Goal: Information Seeking & Learning: Find specific fact

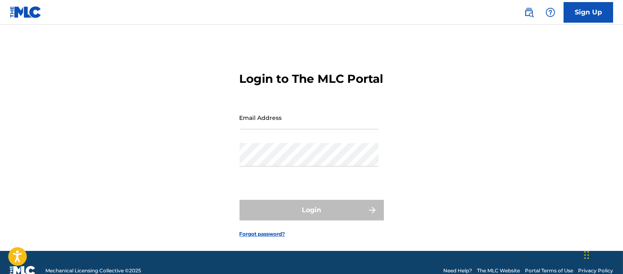
click at [257, 129] on input "Email Address" at bounding box center [309, 117] width 139 height 23
type input "B"
type input "[PERSON_NAME][EMAIL_ADDRESS][PERSON_NAME][DOMAIN_NAME]"
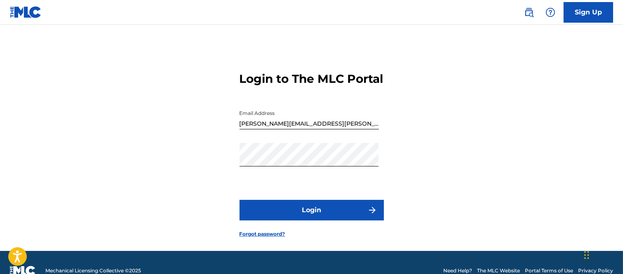
click at [356, 221] on button "Login" at bounding box center [312, 210] width 144 height 21
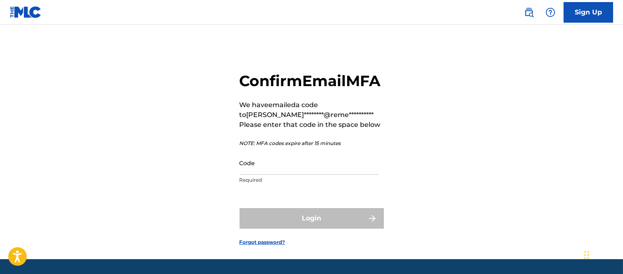
click at [271, 175] on input "Code" at bounding box center [309, 162] width 139 height 23
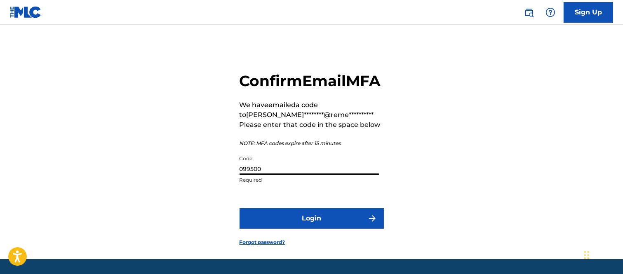
type input "099500"
click at [348, 229] on button "Login" at bounding box center [312, 218] width 144 height 21
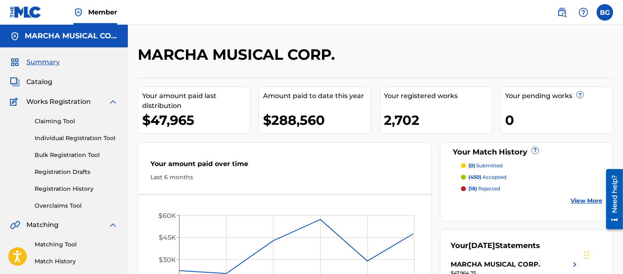
click at [35, 81] on span "Catalog" at bounding box center [39, 82] width 26 height 10
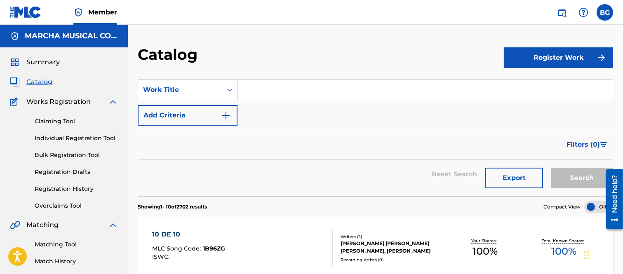
click at [260, 89] on input "Search Form" at bounding box center [424, 90] width 375 height 20
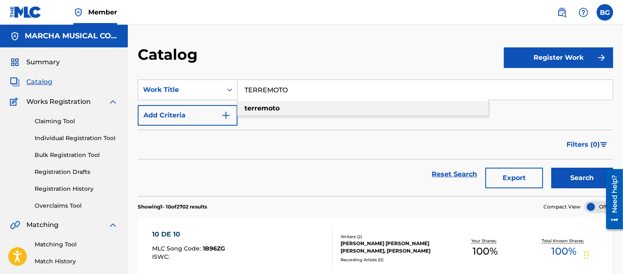
click at [254, 107] on strong "terremoto" at bounding box center [261, 108] width 35 height 8
type input "terremoto"
click at [578, 178] on button "Search" at bounding box center [582, 178] width 62 height 21
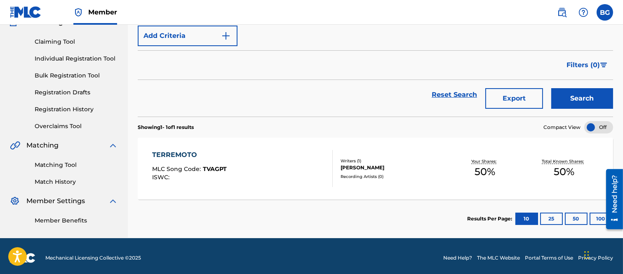
scroll to position [83, 0]
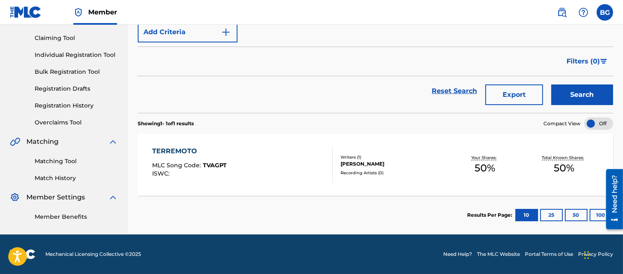
click at [192, 150] on div "TERREMOTO" at bounding box center [189, 151] width 75 height 10
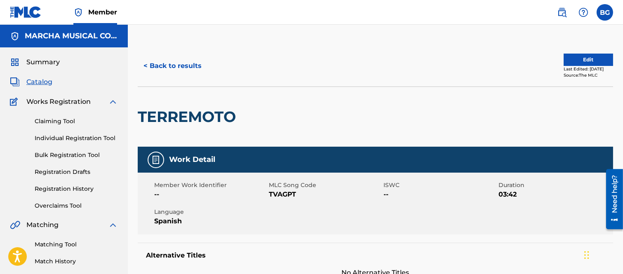
click at [146, 63] on button "< Back to results" at bounding box center [173, 66] width 70 height 21
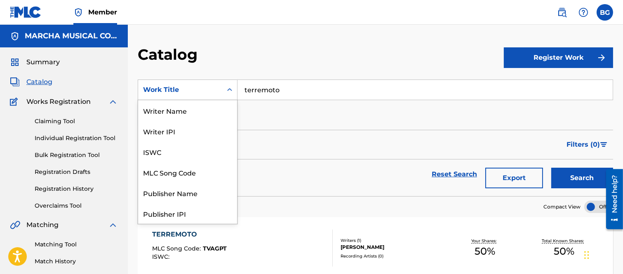
click at [230, 87] on icon "Search Form" at bounding box center [229, 90] width 8 height 8
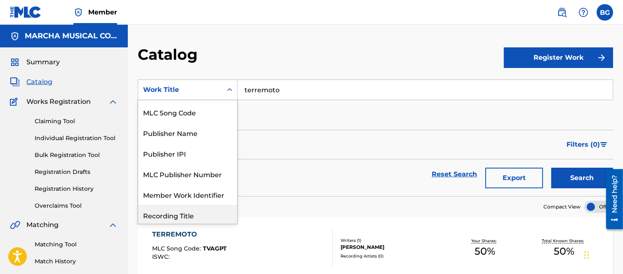
scroll to position [32, 0]
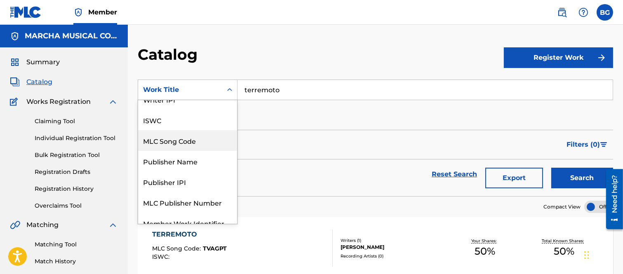
click at [191, 138] on div "MLC Song Code" at bounding box center [187, 140] width 99 height 21
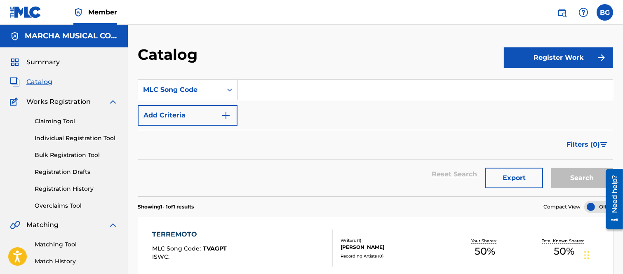
click at [261, 91] on input "Search Form" at bounding box center [424, 90] width 375 height 20
paste input "QV7DQY"
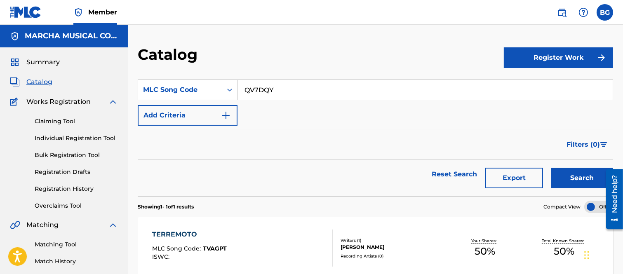
type input "QV7DQY"
click at [573, 174] on button "Search" at bounding box center [582, 178] width 62 height 21
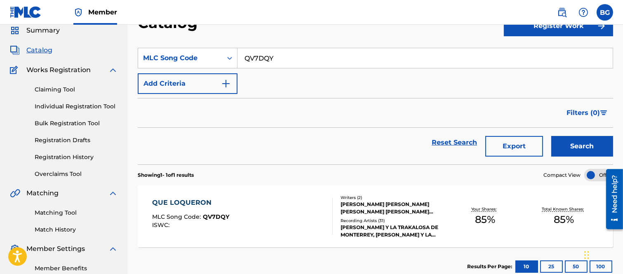
scroll to position [46, 0]
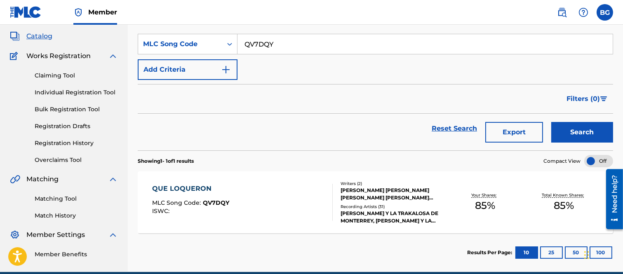
click at [198, 199] on div "QUE LOQUERON MLC Song Code : QV7DQY ISWC :" at bounding box center [190, 202] width 77 height 37
